Goal: Navigation & Orientation: Find specific page/section

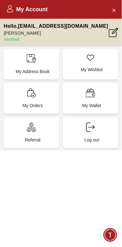
click at [37, 109] on p "My Orders" at bounding box center [33, 106] width 48 height 6
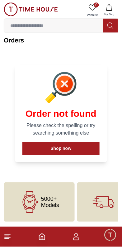
scroll to position [64, 0]
click at [80, 146] on button "Shop now" at bounding box center [60, 148] width 77 height 13
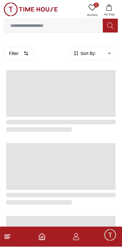
click at [14, 236] on footer at bounding box center [61, 237] width 122 height 20
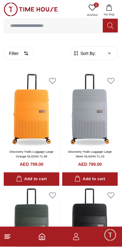
click at [10, 236] on icon at bounding box center [7, 236] width 7 height 7
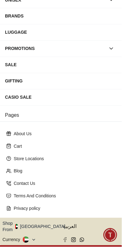
scroll to position [155, 0]
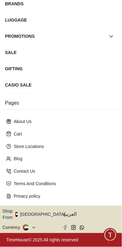
click at [48, 208] on button "Shop From [GEOGRAPHIC_DATA]" at bounding box center [36, 214] width 68 height 12
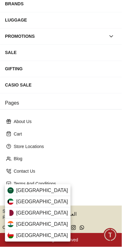
click at [54, 189] on span "[GEOGRAPHIC_DATA]" at bounding box center [42, 190] width 52 height 7
